Goal: Information Seeking & Learning: Learn about a topic

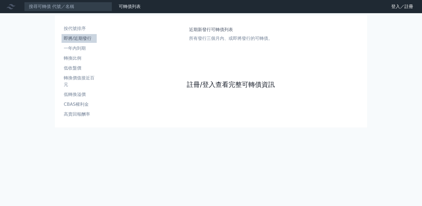
click at [214, 89] on link "註冊/登入查看完整可轉債資訊" at bounding box center [231, 84] width 88 height 9
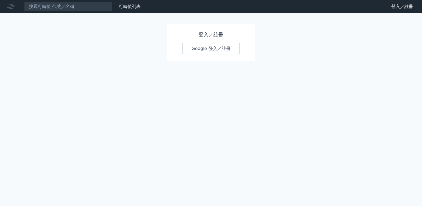
click at [209, 54] on link "Google 登入／註冊" at bounding box center [210, 49] width 57 height 12
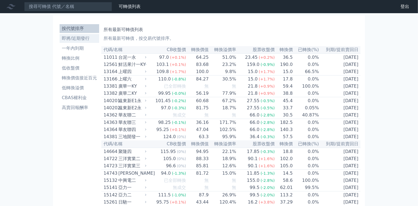
click at [65, 35] on li "即將/近期發行" at bounding box center [80, 38] width 40 height 7
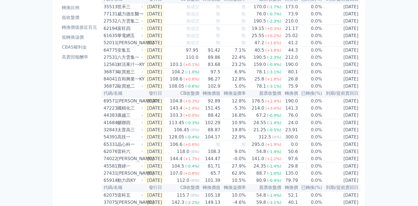
scroll to position [22, 0]
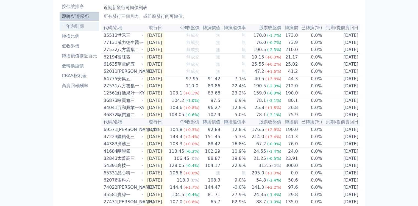
click at [66, 23] on li "一年內到期" at bounding box center [80, 26] width 40 height 7
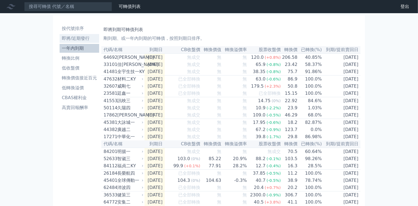
click at [80, 35] on li "即將/近期發行" at bounding box center [80, 38] width 40 height 7
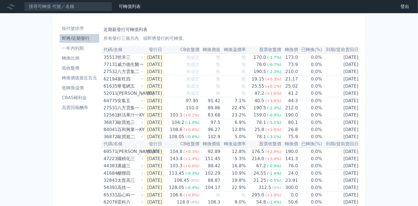
click at [74, 35] on li "即將/近期發行" at bounding box center [80, 38] width 40 height 7
click at [96, 35] on li "即將/近期發行" at bounding box center [80, 38] width 40 height 7
click at [61, 34] on link "即將/近期發行" at bounding box center [80, 38] width 40 height 9
click at [62, 35] on li "即將/近期發行" at bounding box center [80, 38] width 40 height 7
click at [66, 34] on link "即將/近期發行" at bounding box center [80, 38] width 40 height 9
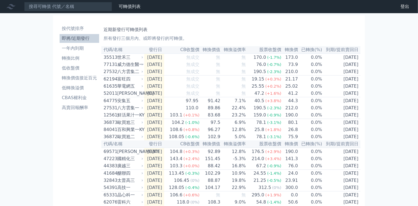
click at [75, 35] on li "即將/近期發行" at bounding box center [80, 38] width 40 height 7
click at [77, 35] on li "即將/近期發行" at bounding box center [80, 38] width 40 height 7
